Goal: Transaction & Acquisition: Obtain resource

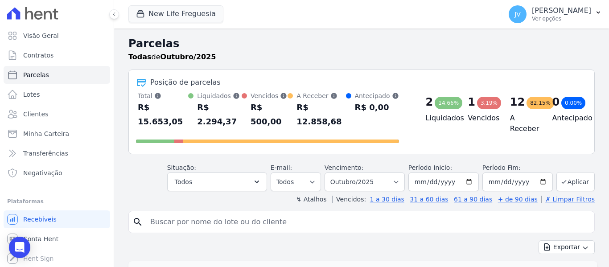
select select
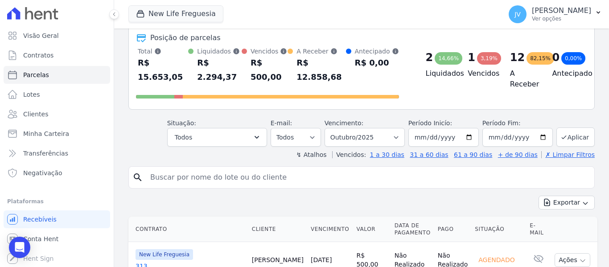
click at [189, 168] on input "search" at bounding box center [368, 177] width 446 height 18
click at [174, 13] on button "New Life Freguesia" at bounding box center [175, 13] width 95 height 17
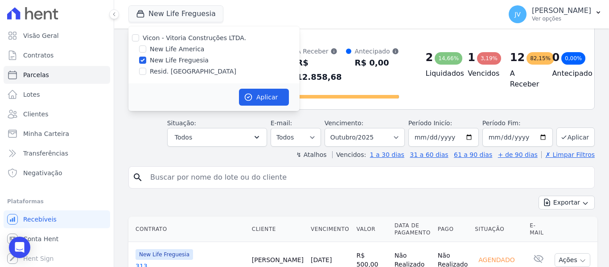
click at [147, 49] on div "New Life America" at bounding box center [213, 49] width 171 height 9
click at [144, 50] on input "New Life America" at bounding box center [142, 48] width 7 height 7
checkbox input "true"
click at [144, 61] on input "New Life Freguesia" at bounding box center [142, 60] width 7 height 7
checkbox input "false"
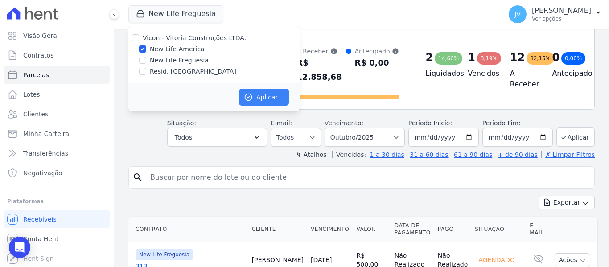
drag, startPoint x: 256, startPoint y: 110, endPoint x: 255, endPoint y: 105, distance: 4.9
click at [255, 110] on div "Aplicar" at bounding box center [213, 97] width 171 height 28
click at [255, 99] on button "Aplicar" at bounding box center [264, 97] width 50 height 17
select select
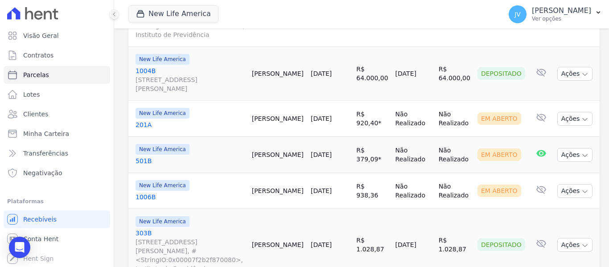
scroll to position [401, 0]
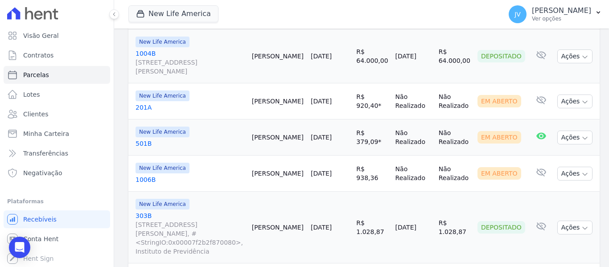
click at [322, 134] on link "[DATE]" at bounding box center [321, 137] width 21 height 7
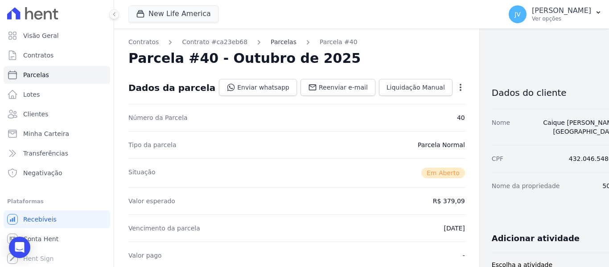
click at [270, 41] on link "Parcelas" at bounding box center [283, 41] width 26 height 9
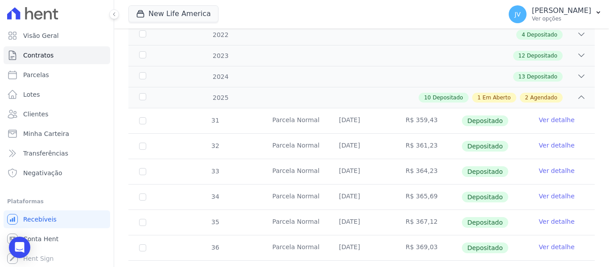
scroll to position [134, 0]
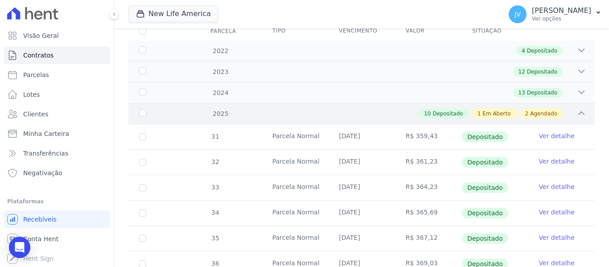
click at [367, 109] on div "10 Depositado 1 Em Aberto 2 Agendado" at bounding box center [384, 114] width 403 height 10
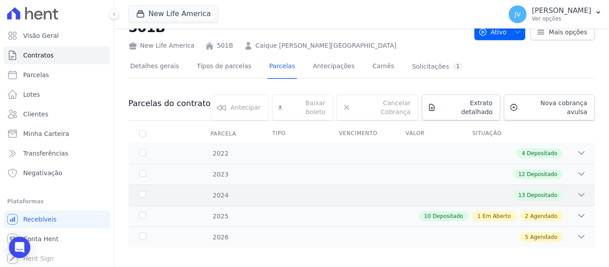
click at [382, 190] on div "13 Depositado" at bounding box center [384, 195] width 403 height 10
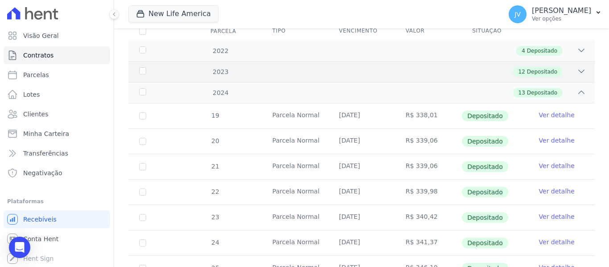
click at [385, 67] on div "12 Depositado" at bounding box center [384, 72] width 403 height 10
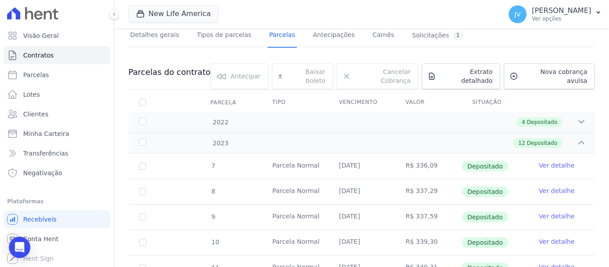
scroll to position [45, 0]
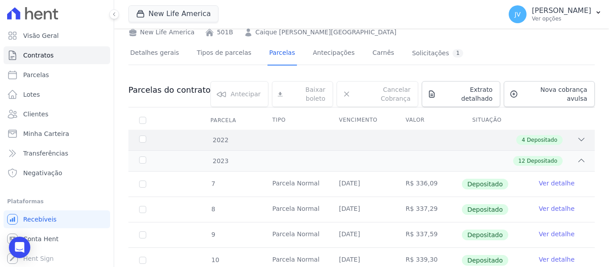
click at [390, 135] on div "4 Depositado" at bounding box center [384, 140] width 403 height 10
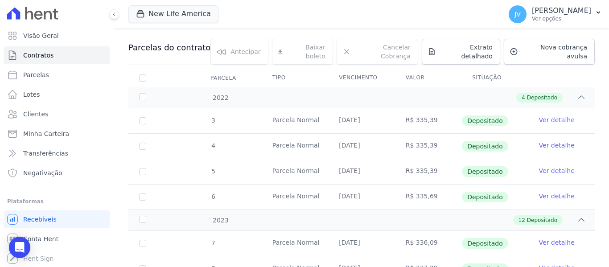
scroll to position [0, 0]
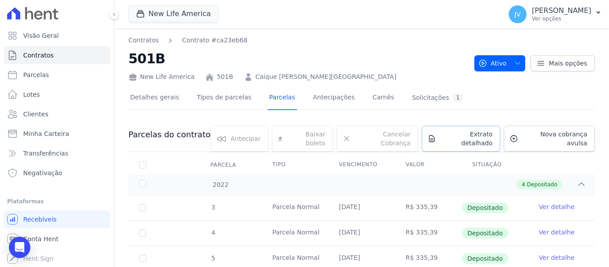
click at [468, 135] on span "Extrato detalhado" at bounding box center [465, 139] width 53 height 18
click at [561, 137] on span "Exportar PDF" at bounding box center [579, 135] width 47 height 9
